Goal: Task Accomplishment & Management: Complete application form

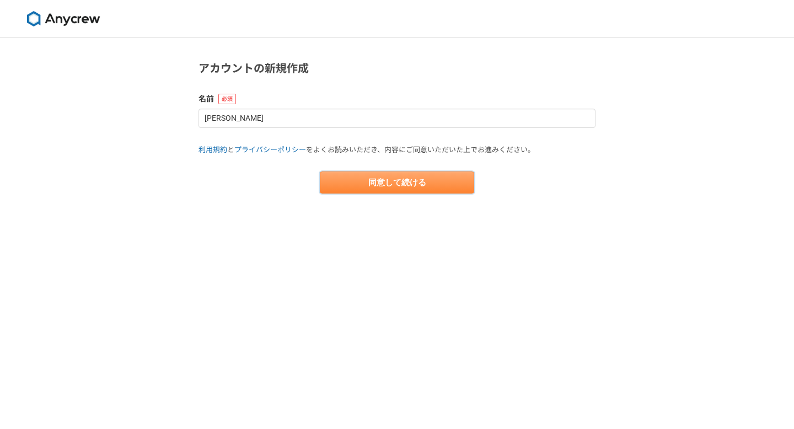
click at [343, 181] on button "同意して続ける" at bounding box center [397, 182] width 154 height 22
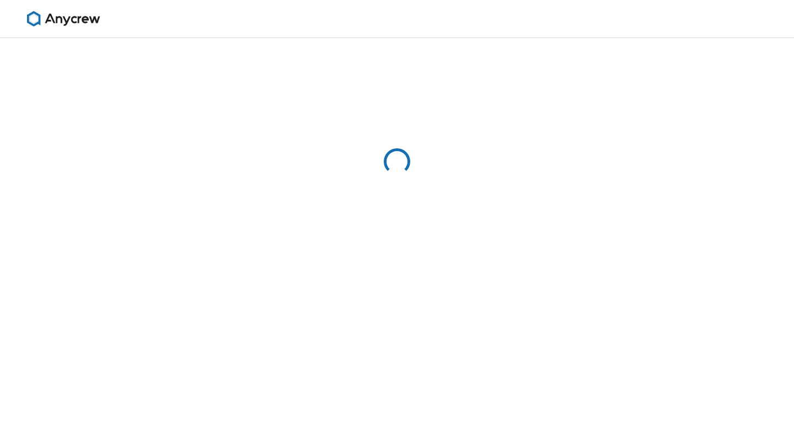
select select "13"
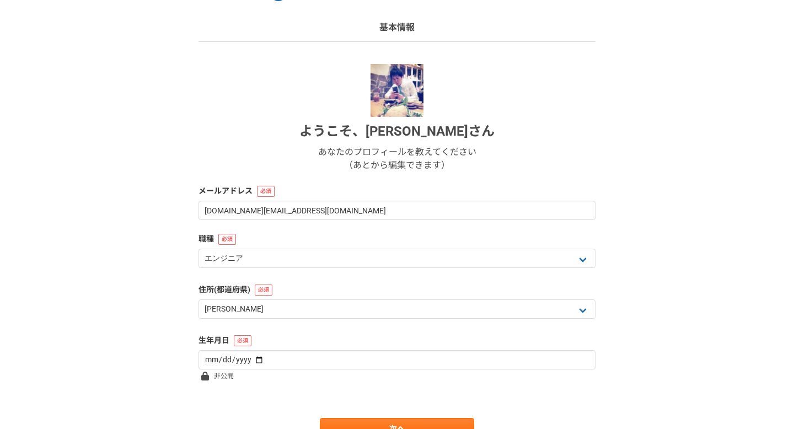
scroll to position [74, 0]
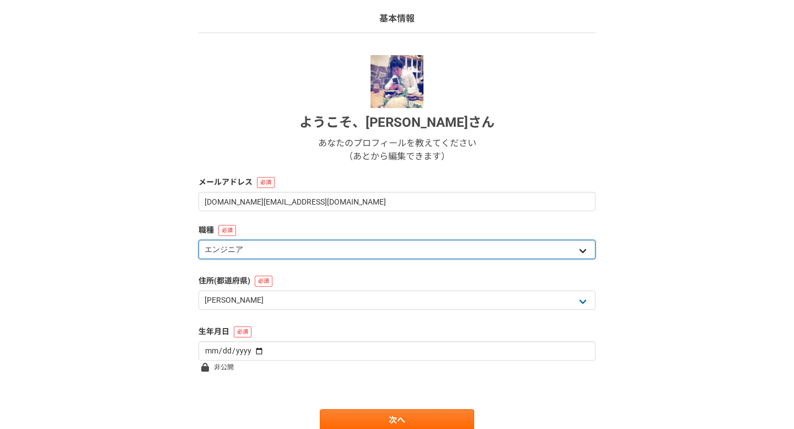
click at [287, 244] on select "エンジニア デザイナー ライター 営業 マーケティング 企画・事業開発 バックオフィス その他" at bounding box center [396, 249] width 397 height 19
select select "4"
click at [198, 240] on select "エンジニア デザイナー ライター 営業 マーケティング 企画・事業開発 バックオフィス その他" at bounding box center [396, 249] width 397 height 19
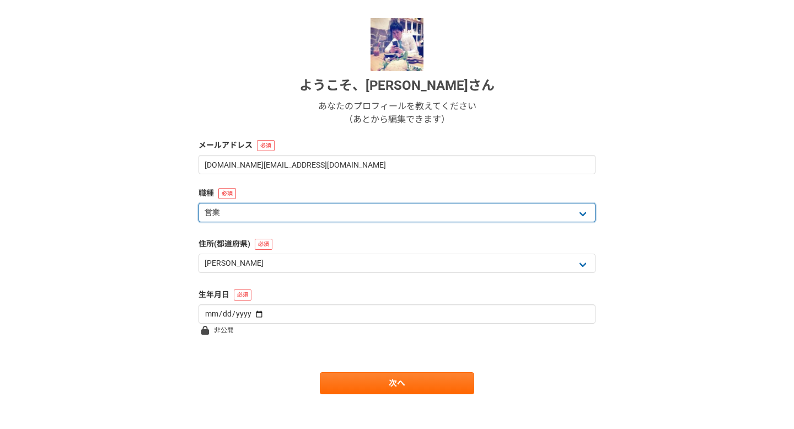
scroll to position [121, 0]
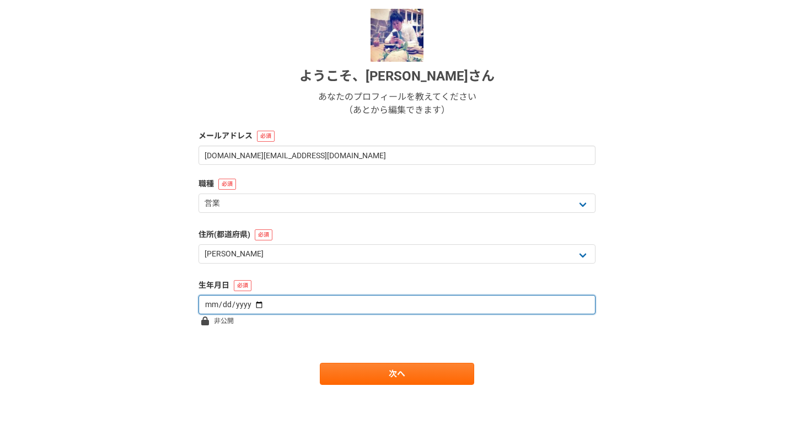
click at [253, 302] on input "date" at bounding box center [396, 304] width 397 height 19
type input "[DATE]"
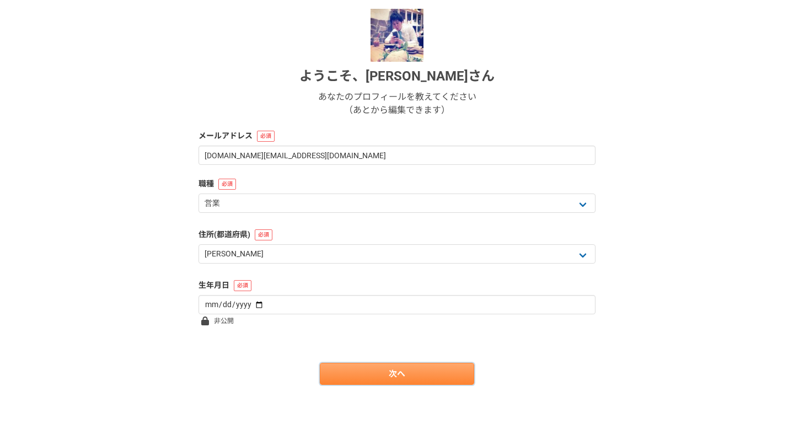
click at [358, 367] on link "次へ" at bounding box center [397, 374] width 154 height 22
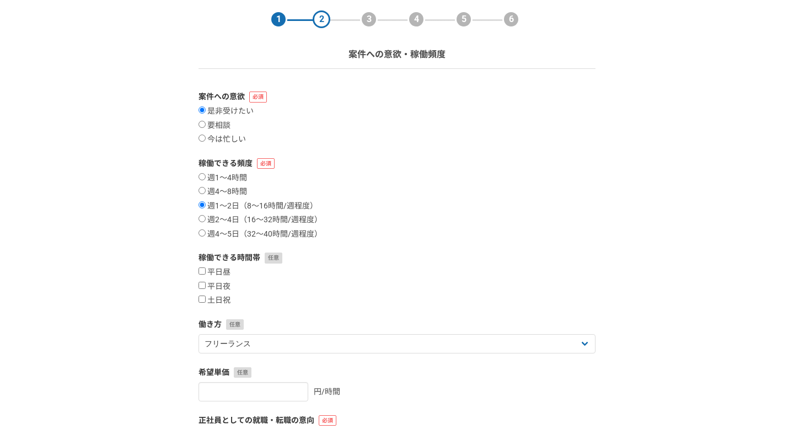
scroll to position [42, 0]
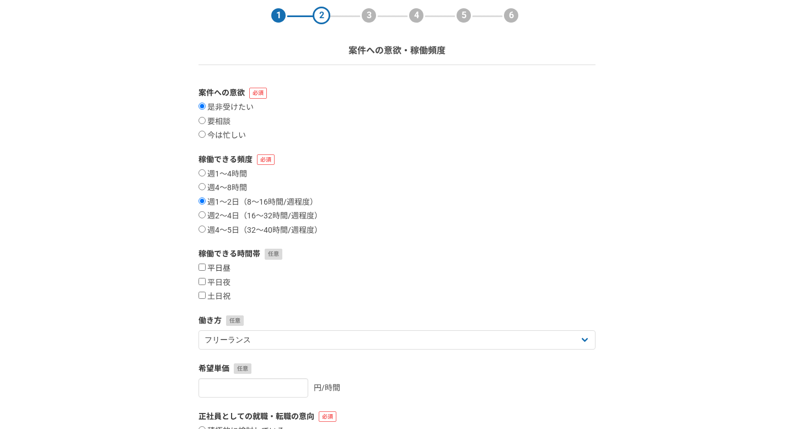
click at [205, 267] on input "平日昼" at bounding box center [201, 267] width 7 height 7
checkbox input "true"
click at [203, 283] on input "平日夜" at bounding box center [201, 281] width 7 height 7
checkbox input "true"
click at [203, 295] on input "土日祝" at bounding box center [201, 295] width 7 height 7
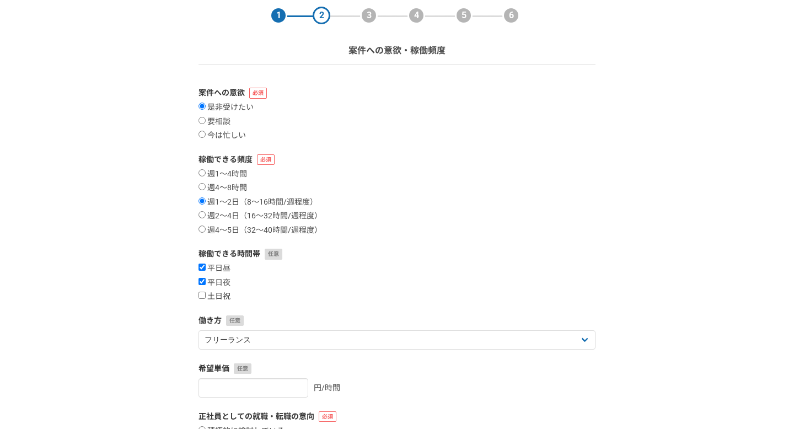
checkbox input "true"
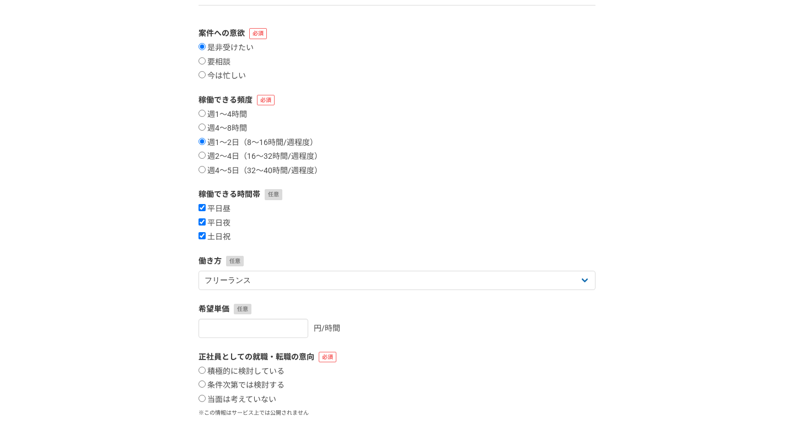
scroll to position [105, 0]
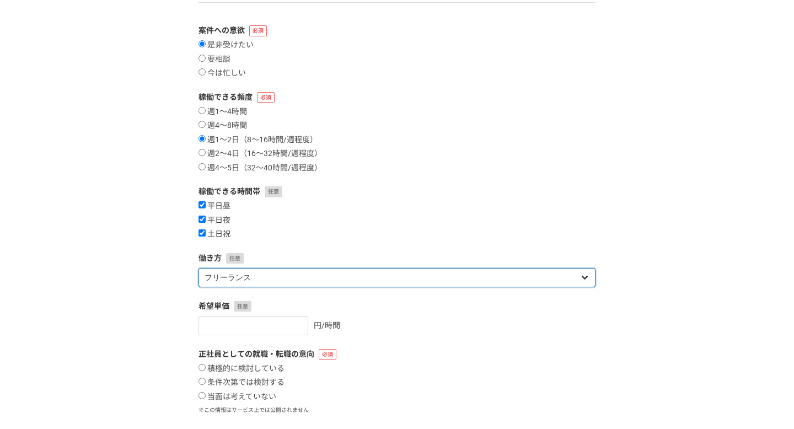
click at [288, 272] on select "フリーランス 副業 その他" at bounding box center [396, 277] width 397 height 19
select select "sidejob"
click at [198, 268] on select "フリーランス 副業 その他" at bounding box center [396, 277] width 397 height 19
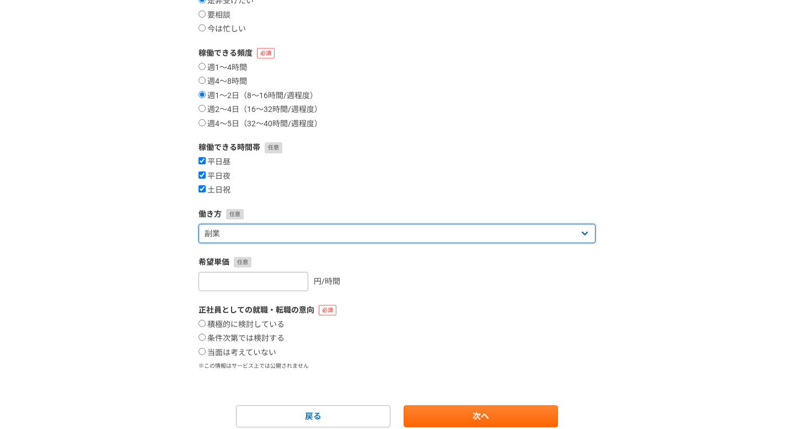
scroll to position [149, 0]
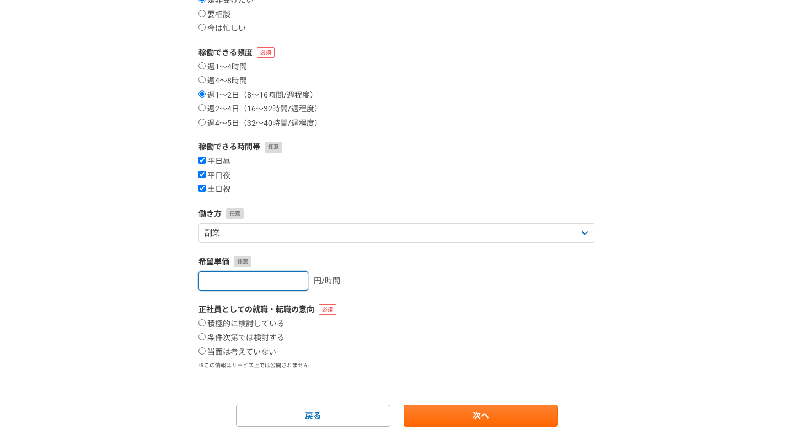
click at [277, 282] on input "number" at bounding box center [253, 280] width 110 height 19
type input "10000"
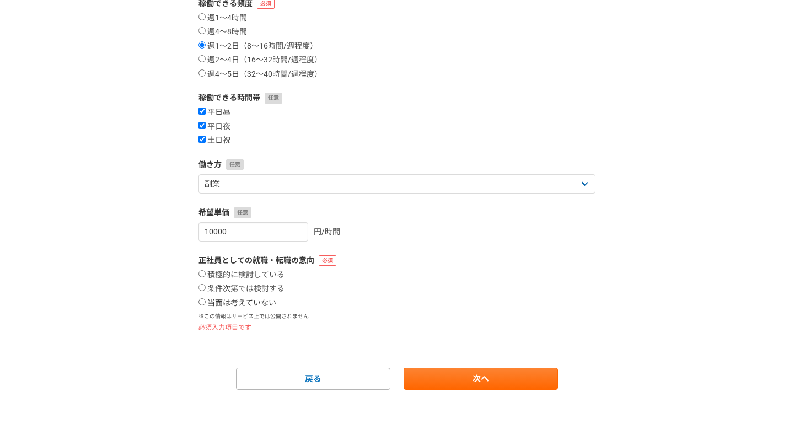
scroll to position [201, 0]
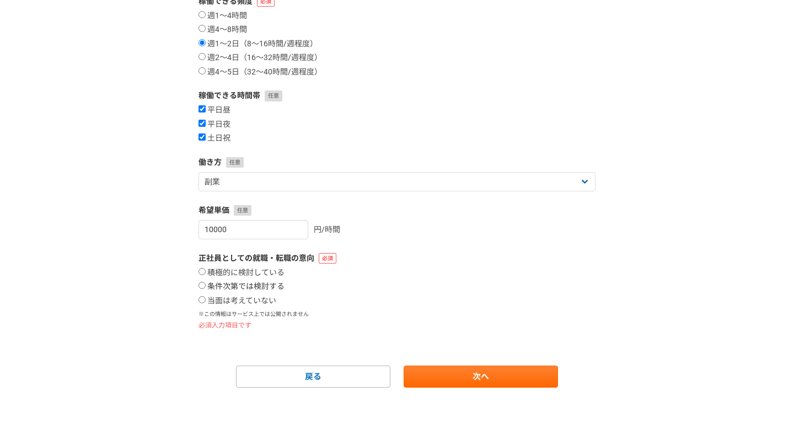
click at [205, 283] on input "条件次第では検討する" at bounding box center [201, 285] width 7 height 7
radio input "true"
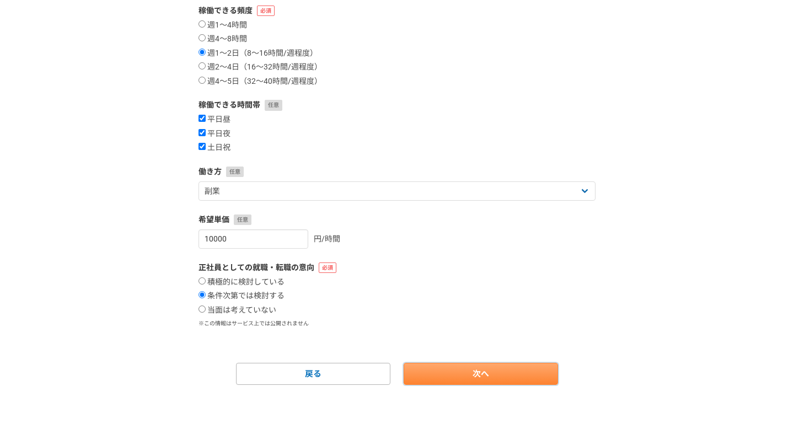
click at [465, 370] on link "次へ" at bounding box center [481, 374] width 154 height 22
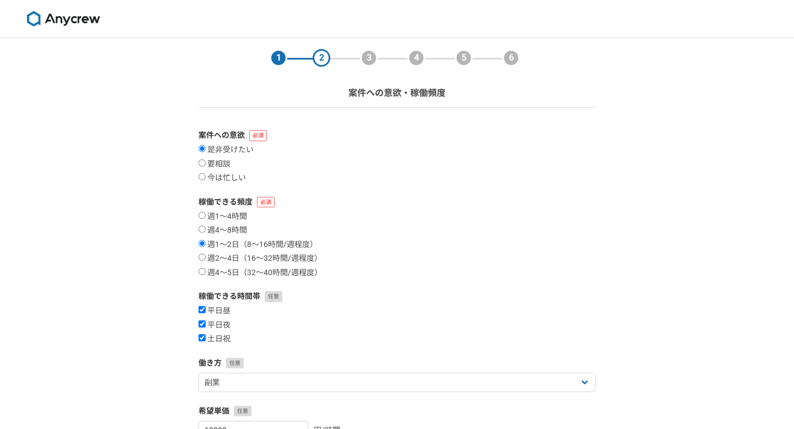
select select
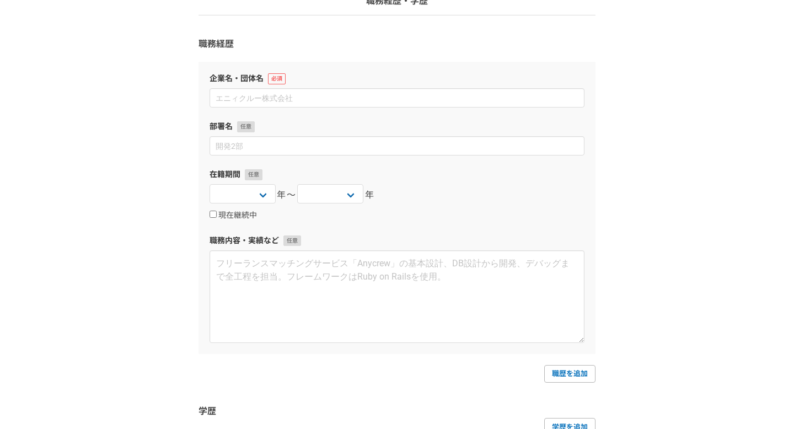
scroll to position [84, 0]
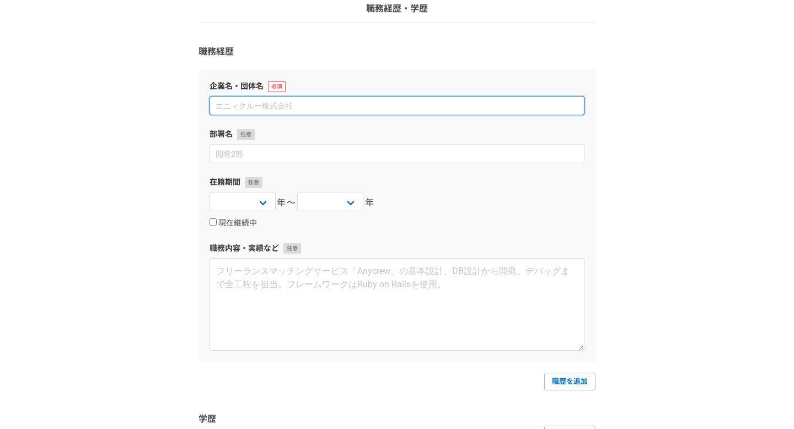
click at [271, 107] on input at bounding box center [396, 105] width 375 height 19
type input "k"
type input "1"
type input "株式会社キーエンス"
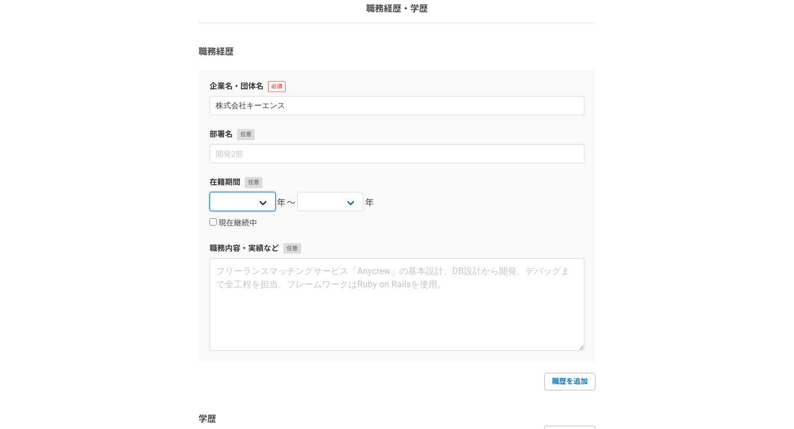
click at [254, 200] on select "[DATE] [DATE] [DATE] [DATE] [DATE] [DATE] [DATE] [DATE] [DATE] [DATE] [DATE] [D…" at bounding box center [242, 201] width 66 height 19
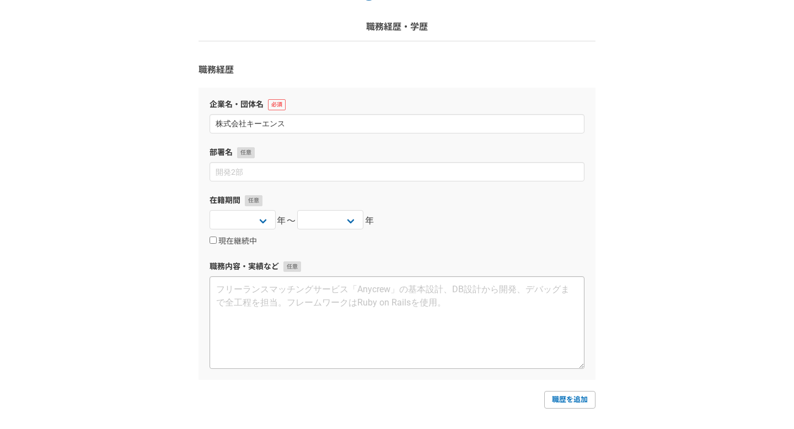
scroll to position [56, 0]
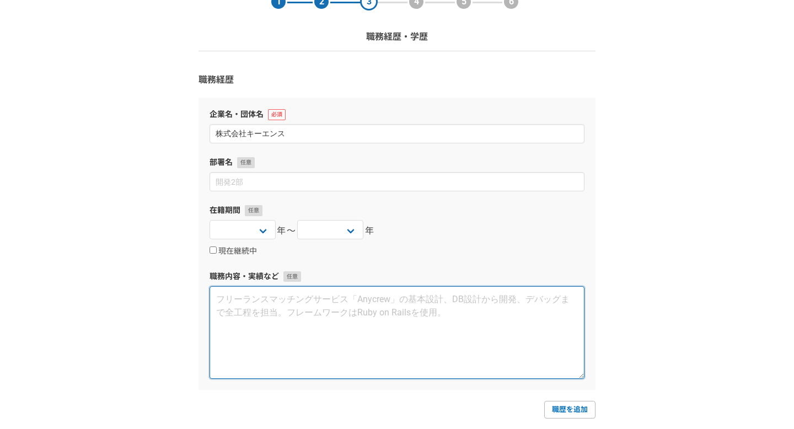
click at [260, 303] on textarea at bounding box center [396, 332] width 375 height 93
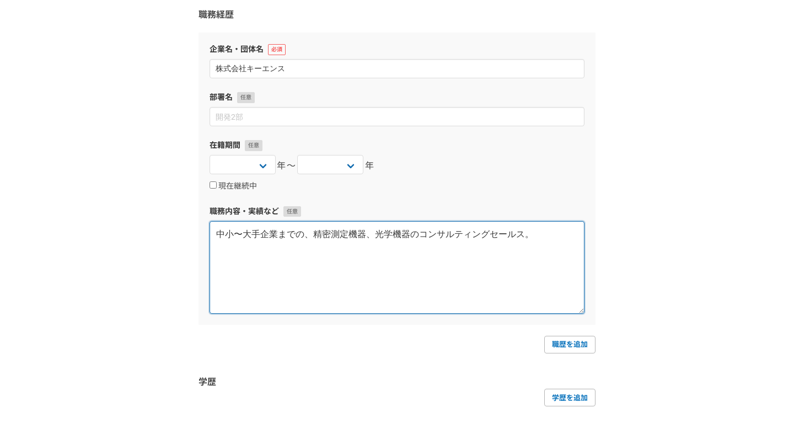
scroll to position [126, 0]
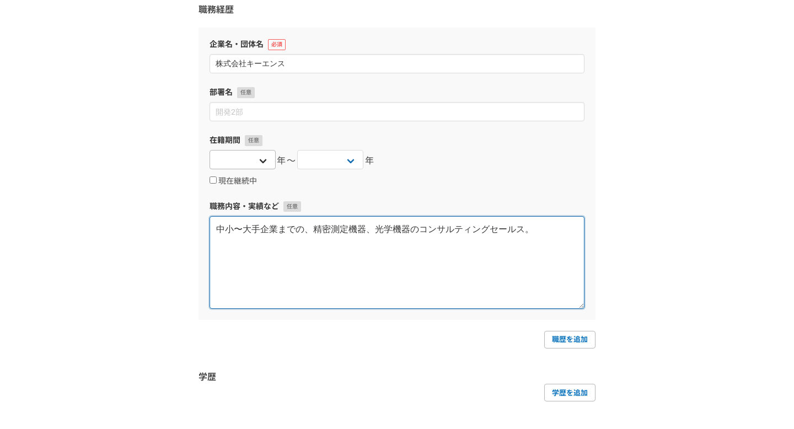
type textarea "中小〜大手企業までの、精密測定機器、光学機器のコンサルティングセールス。"
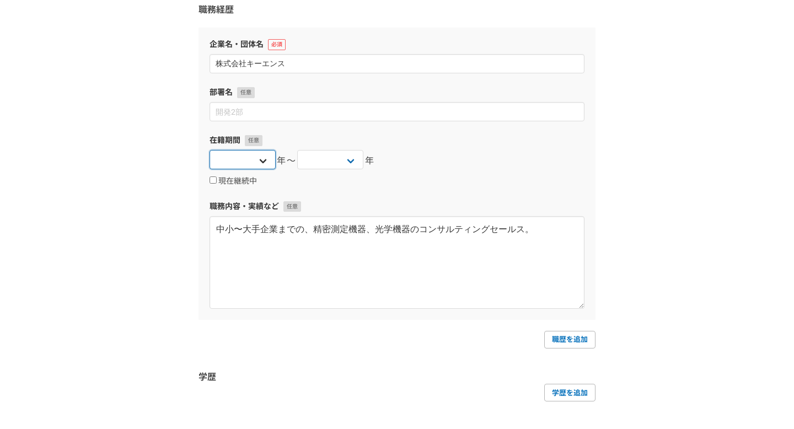
click at [251, 156] on select "[DATE] [DATE] [DATE] [DATE] [DATE] [DATE] [DATE] [DATE] [DATE] [DATE] [DATE] [D…" at bounding box center [242, 159] width 66 height 19
select select "[DATE]"
click at [209, 150] on select "[DATE] [DATE] [DATE] [DATE] [DATE] [DATE] [DATE] [DATE] [DATE] [DATE] [DATE] [D…" at bounding box center [242, 159] width 66 height 19
click at [314, 163] on select "[DATE] [DATE] [DATE] [DATE] [DATE] [DATE] [DATE] [DATE] [DATE] [DATE] [DATE] [D…" at bounding box center [330, 159] width 66 height 19
select select "[DATE]"
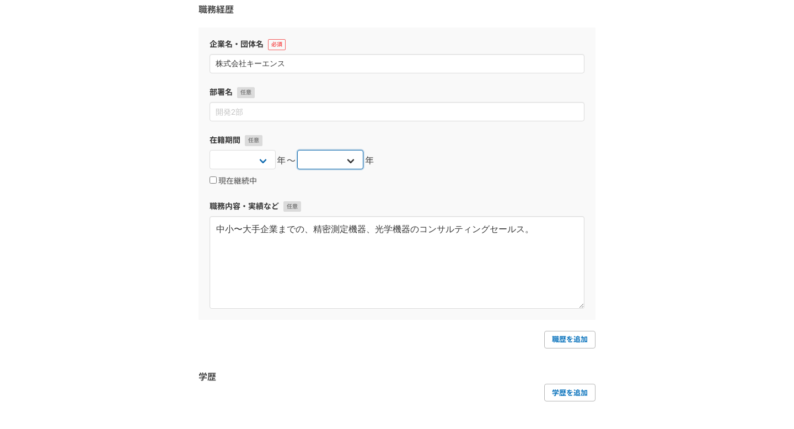
click at [297, 150] on select "[DATE] [DATE] [DATE] [DATE] [DATE] [DATE] [DATE] [DATE] [DATE] [DATE] [DATE] [D…" at bounding box center [330, 159] width 66 height 19
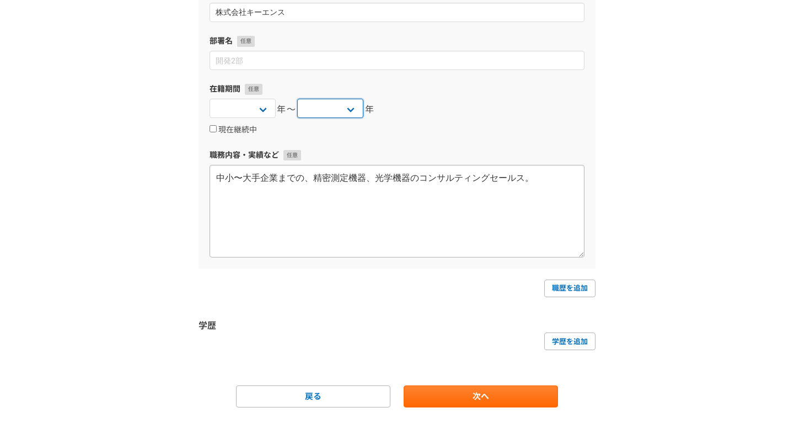
scroll to position [200, 0]
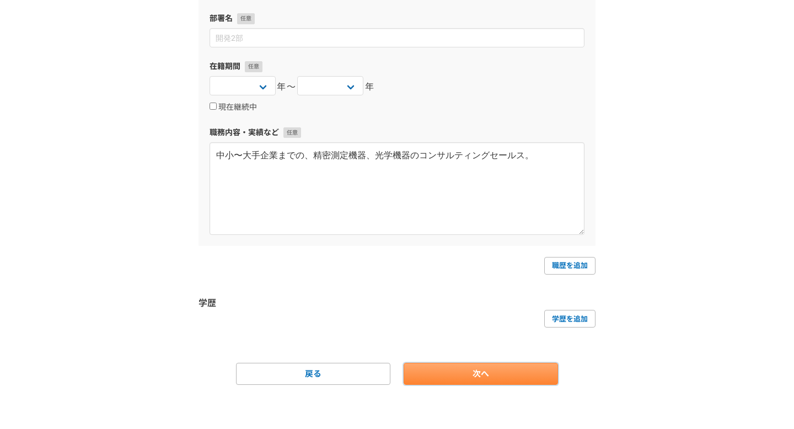
click at [439, 370] on link "次へ" at bounding box center [481, 374] width 154 height 22
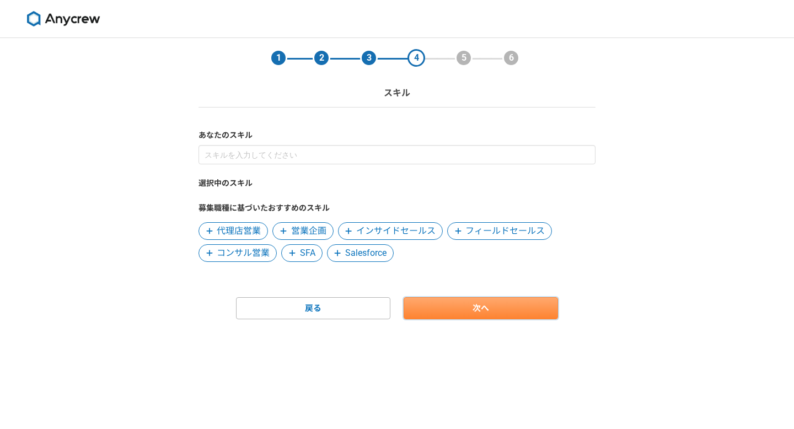
scroll to position [0, 0]
click at [287, 229] on span at bounding box center [283, 230] width 13 height 13
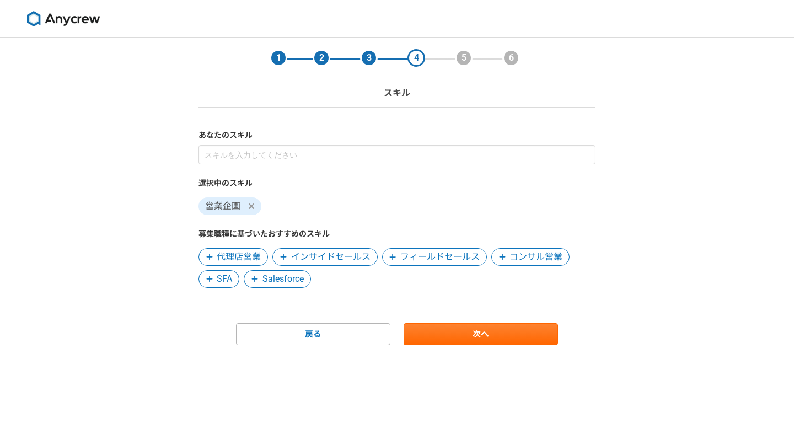
click at [351, 255] on span "インサイドセールス" at bounding box center [330, 256] width 79 height 13
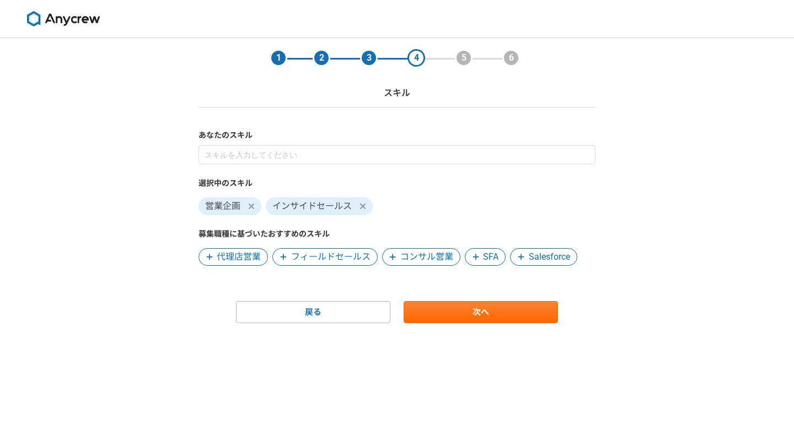
click at [359, 258] on span "フィールドセールス" at bounding box center [330, 256] width 79 height 13
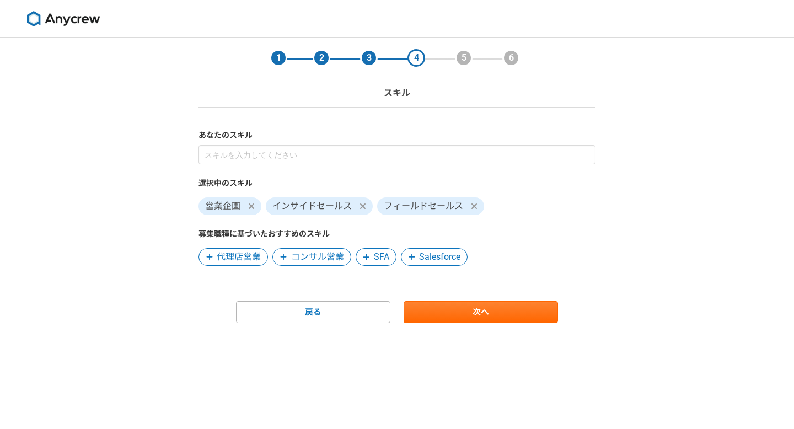
click at [327, 252] on span "コンサル営業" at bounding box center [317, 256] width 53 height 13
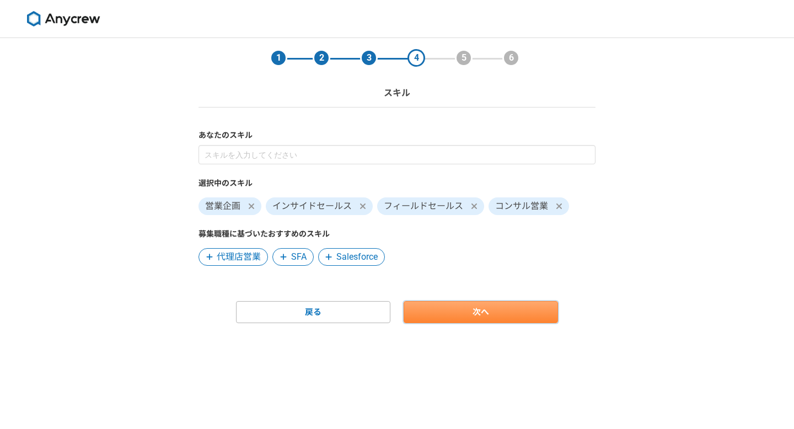
click at [447, 311] on link "次へ" at bounding box center [481, 312] width 154 height 22
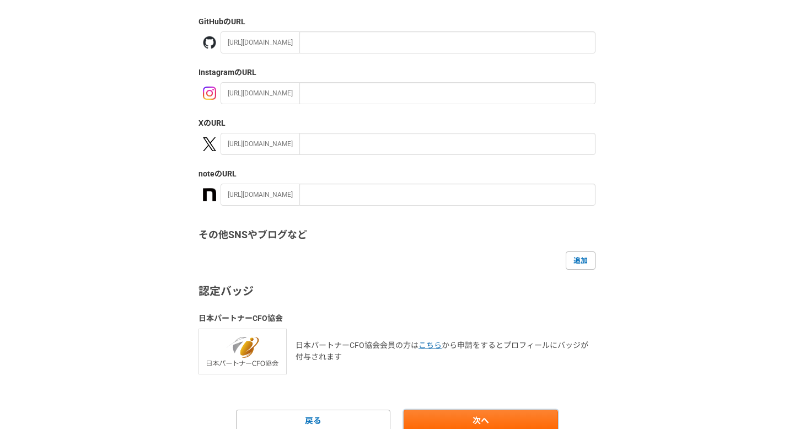
scroll to position [130, 0]
click at [471, 416] on link "次へ" at bounding box center [481, 421] width 154 height 22
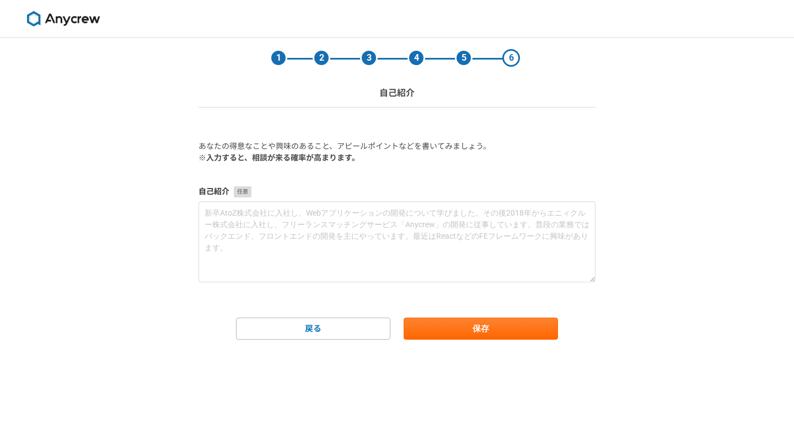
scroll to position [0, 0]
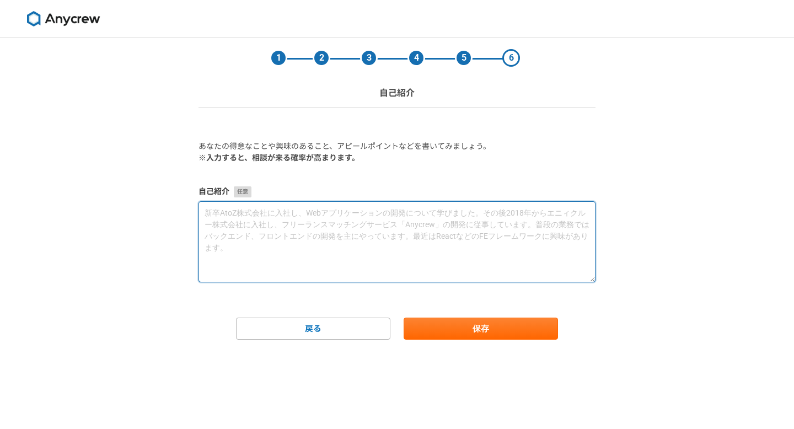
click at [298, 218] on textarea at bounding box center [396, 241] width 397 height 81
paste textarea "loremipsumdolorsita、6consecteturadipiscingelitseddoei。 temporinci〜utlaboreetdol…"
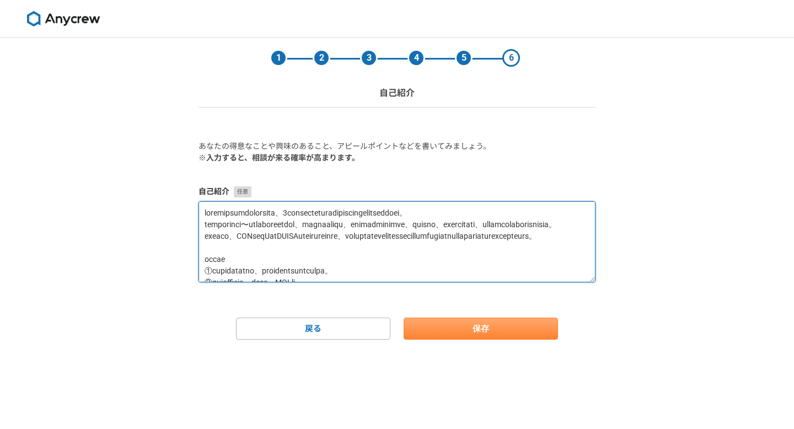
type textarea "loremipsumdolorsita、6consecteturadipiscingelitseddoei。 temporinci〜utlaboreetdol…"
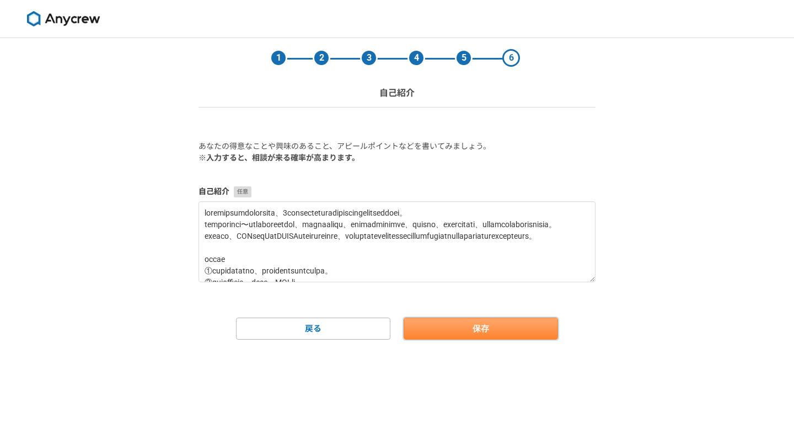
click at [432, 328] on button "保存" at bounding box center [481, 329] width 154 height 22
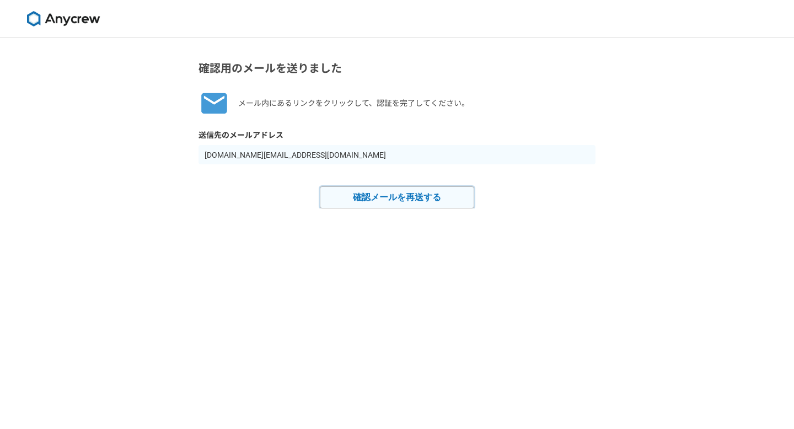
click at [396, 193] on button "確認メールを再送する" at bounding box center [397, 197] width 154 height 22
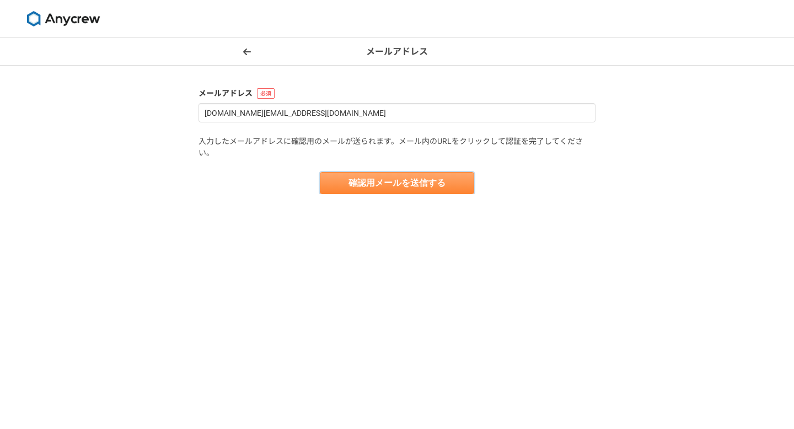
click at [358, 180] on button "確認用メールを送信する" at bounding box center [397, 183] width 154 height 22
click at [338, 176] on button "確認用メールを送信する" at bounding box center [397, 183] width 154 height 22
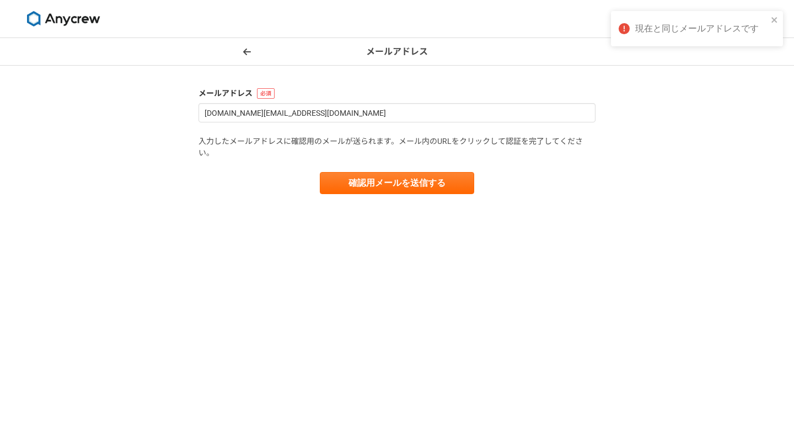
click at [246, 50] on icon at bounding box center [247, 51] width 8 height 9
